Goal: Information Seeking & Learning: Learn about a topic

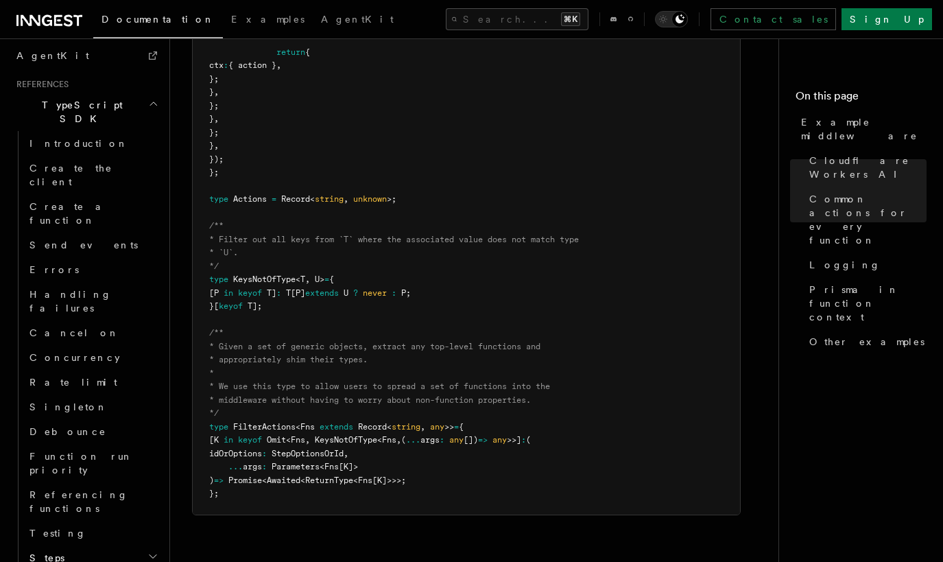
scroll to position [2085, 0]
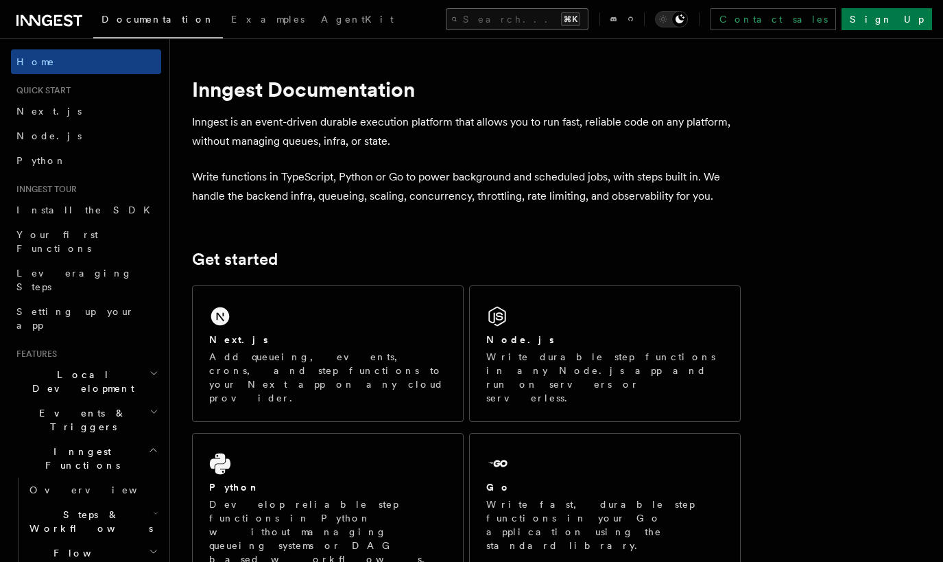
click at [511, 16] on button "Search... ⌘K" at bounding box center [517, 19] width 143 height 22
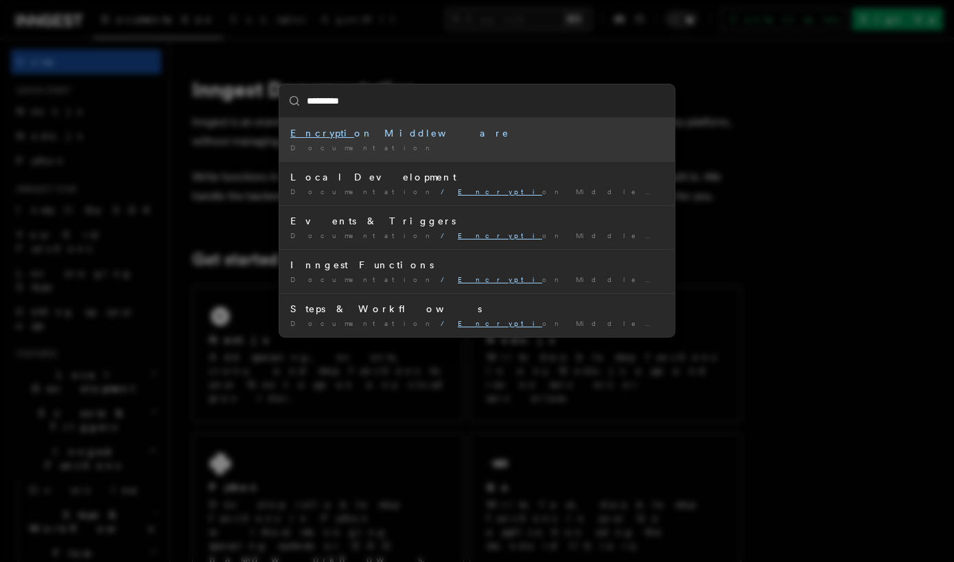
type input "**********"
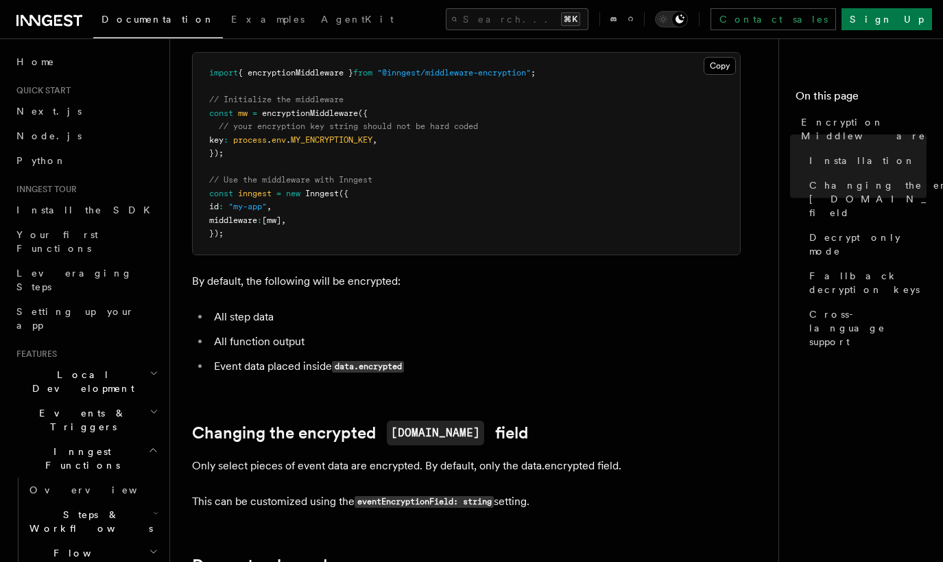
scroll to position [295, 0]
